Goal: Find specific page/section: Find specific page/section

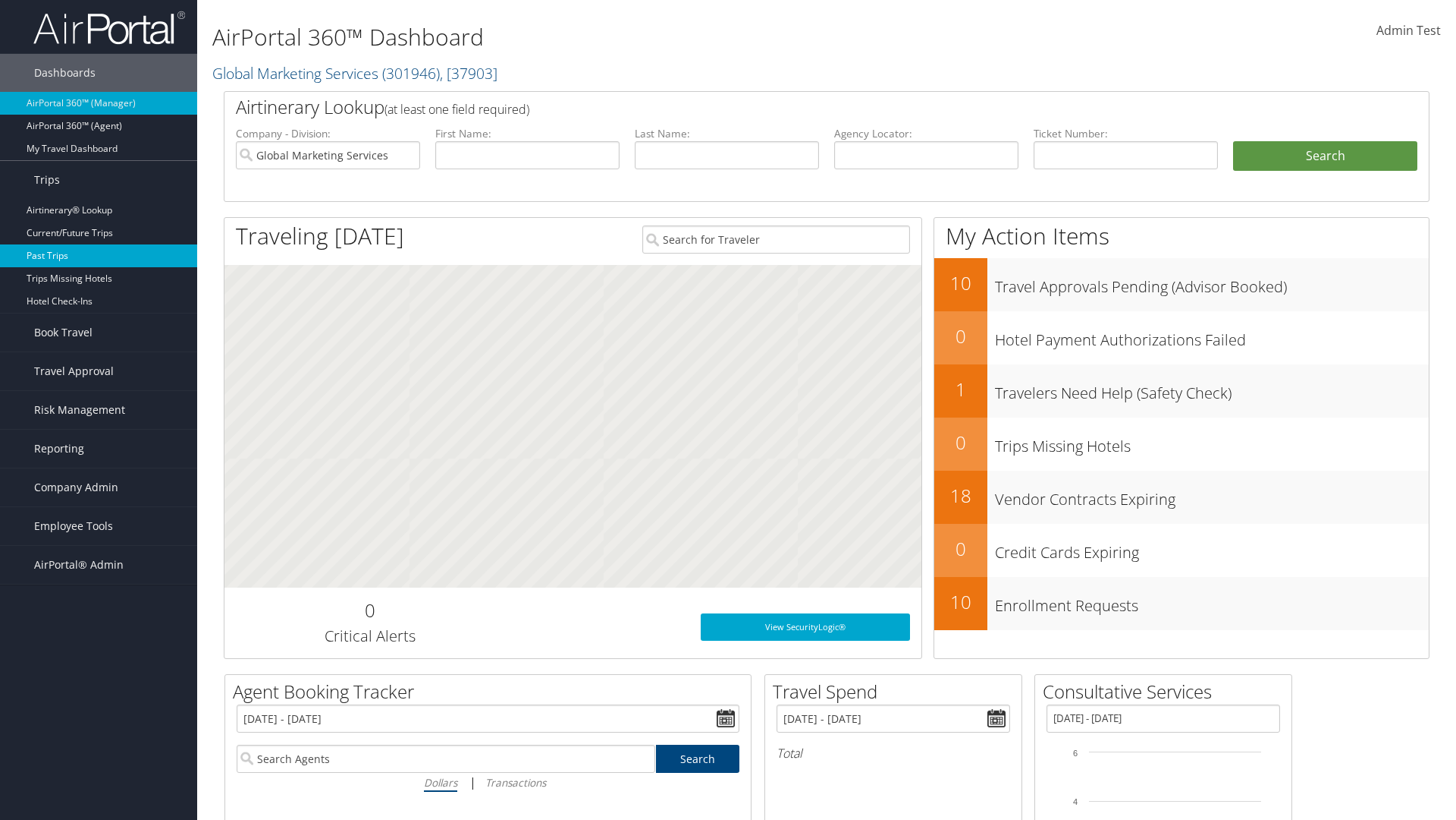
click at [99, 256] on link "Past Trips" at bounding box center [99, 256] width 197 height 23
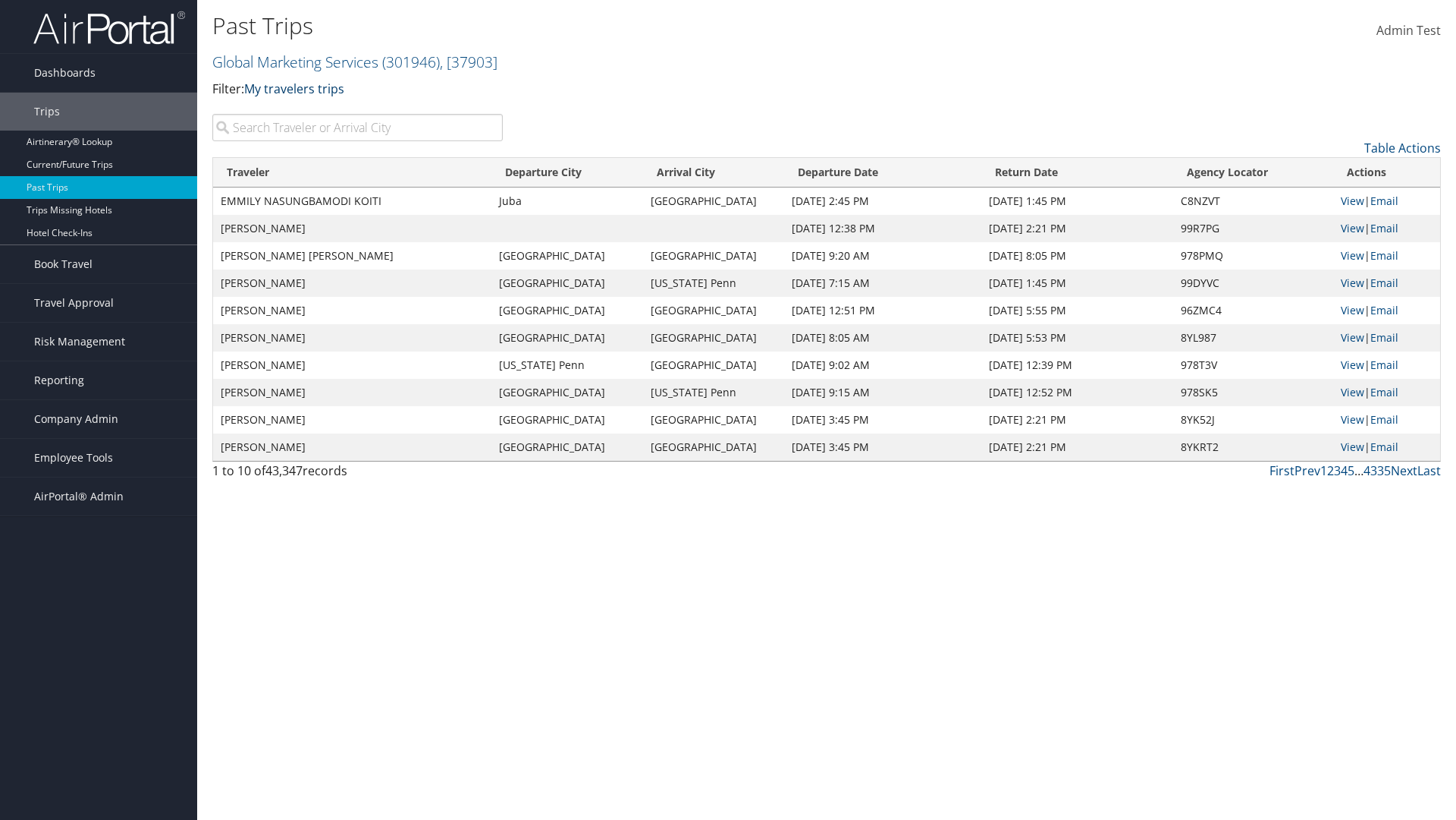
click at [297, 88] on link "My travelers trips" at bounding box center [294, 89] width 101 height 17
click at [348, 112] on link "My trips" at bounding box center [348, 112] width 199 height 25
